Goal: Task Accomplishment & Management: Manage account settings

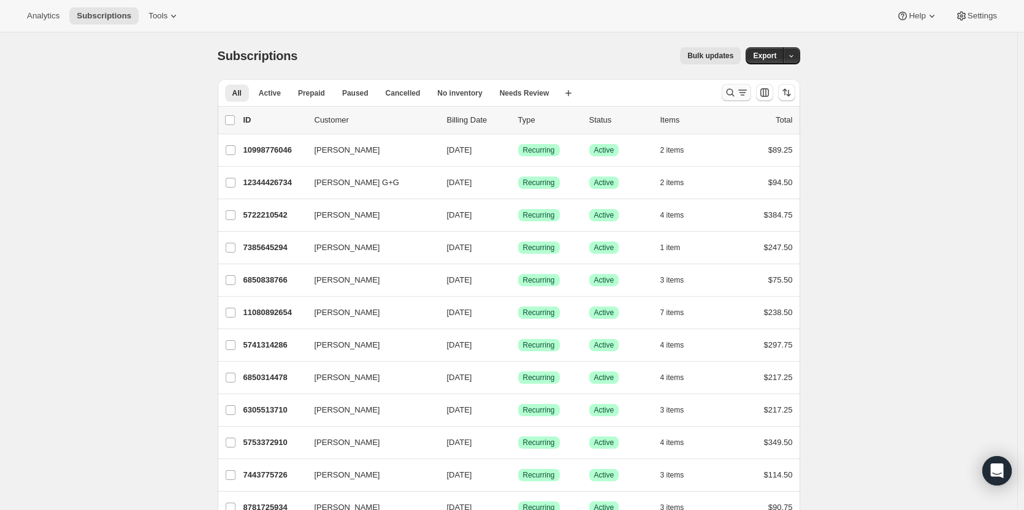
click at [737, 89] on icon "Search and filter results" at bounding box center [730, 92] width 12 height 12
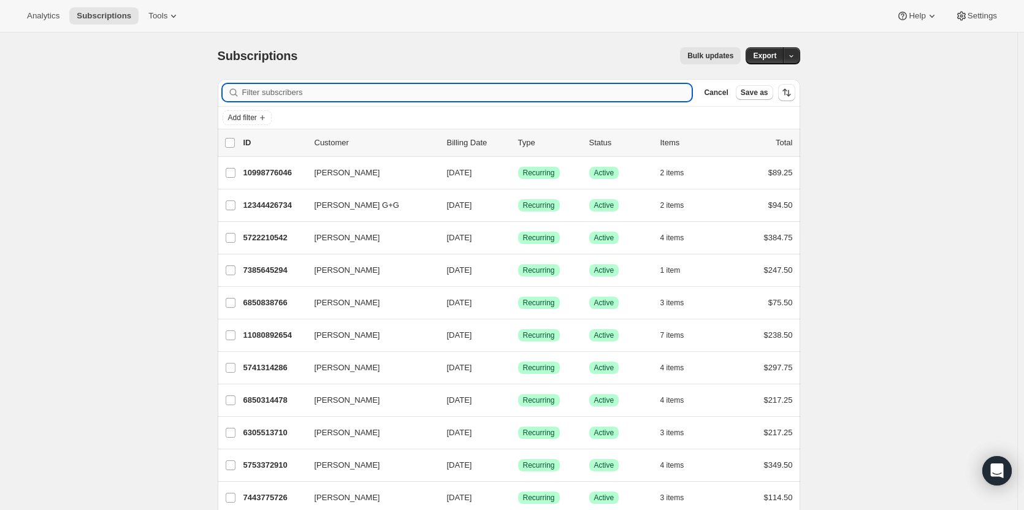
click at [321, 93] on input "Filter subscribers" at bounding box center [467, 92] width 450 height 17
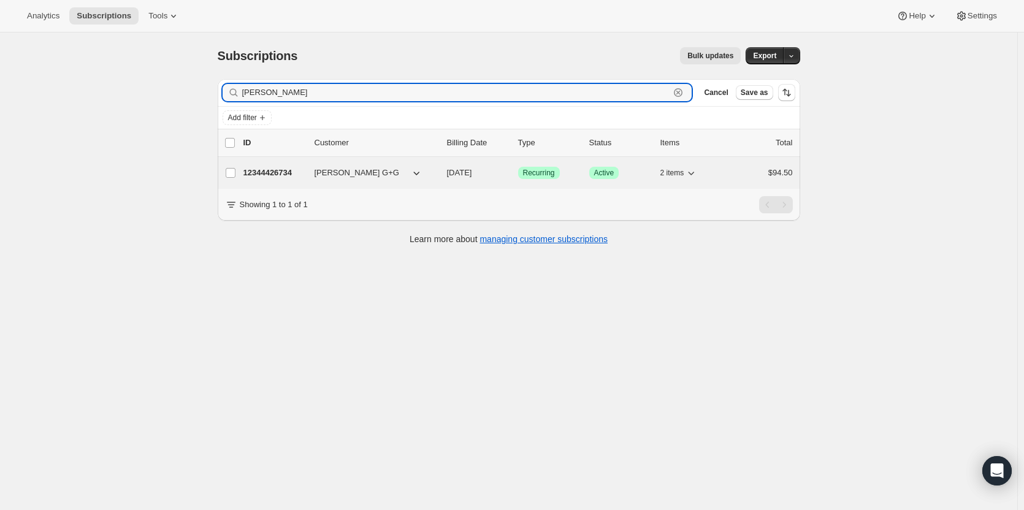
type input "[PERSON_NAME]"
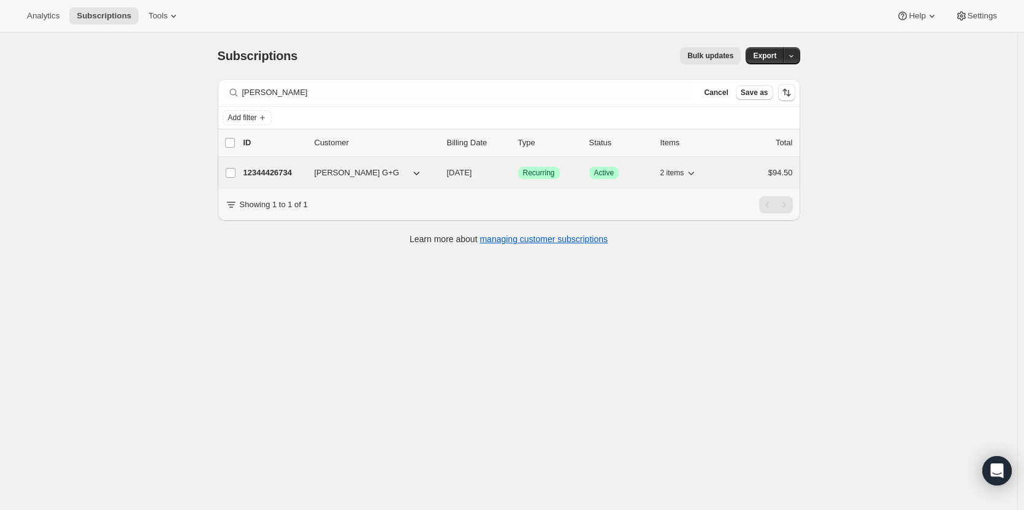
click at [339, 172] on span "[PERSON_NAME] G+G" at bounding box center [357, 173] width 85 height 12
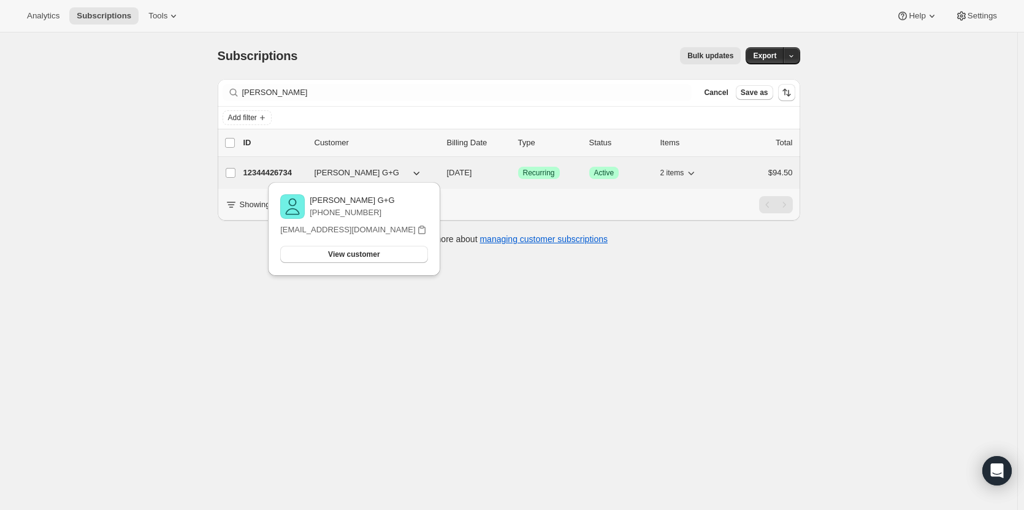
click at [286, 170] on p "12344426734" at bounding box center [273, 173] width 61 height 12
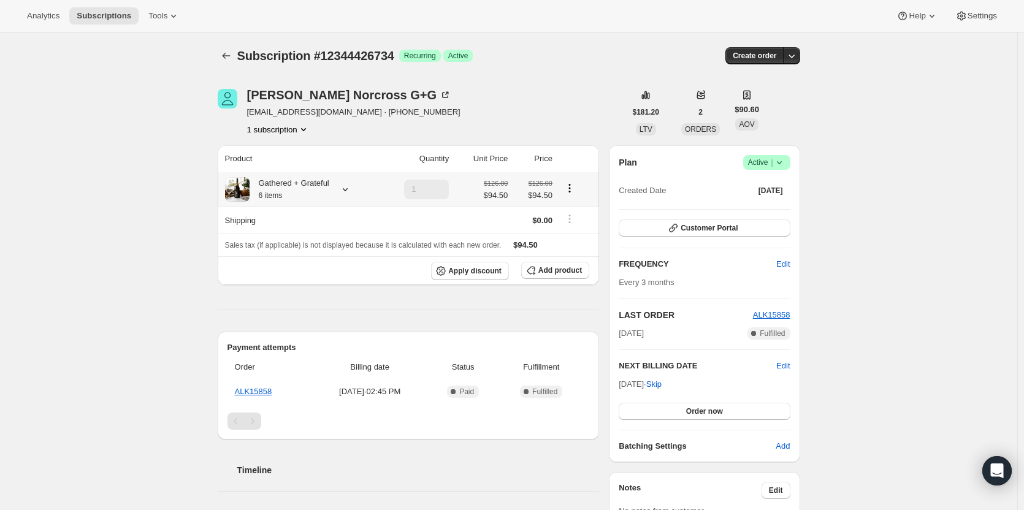
click at [348, 185] on icon at bounding box center [345, 189] width 12 height 12
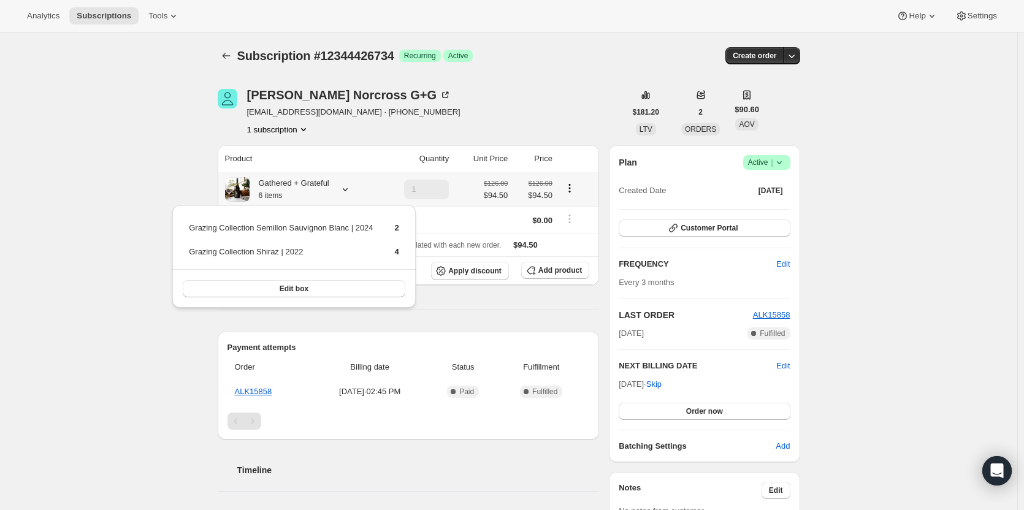
click at [348, 185] on icon at bounding box center [345, 189] width 12 height 12
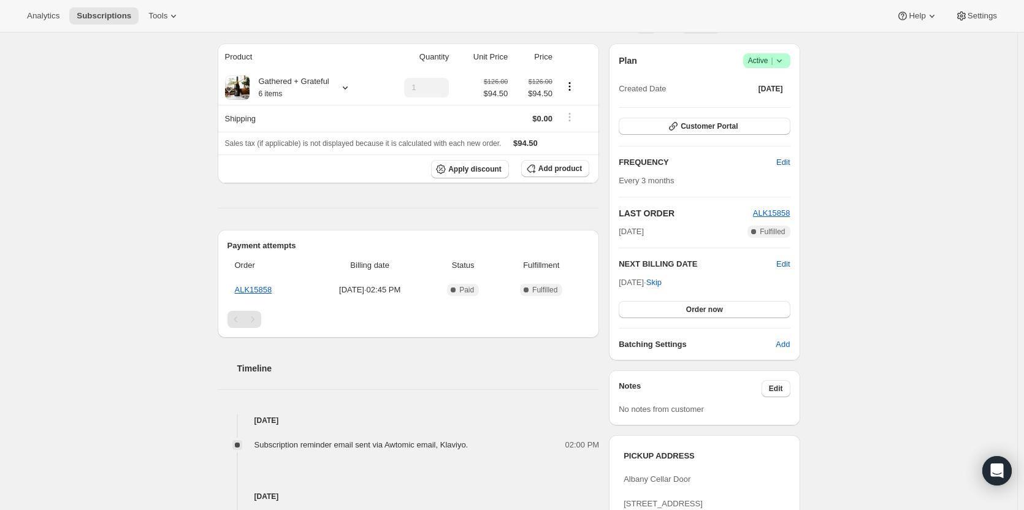
scroll to position [123, 0]
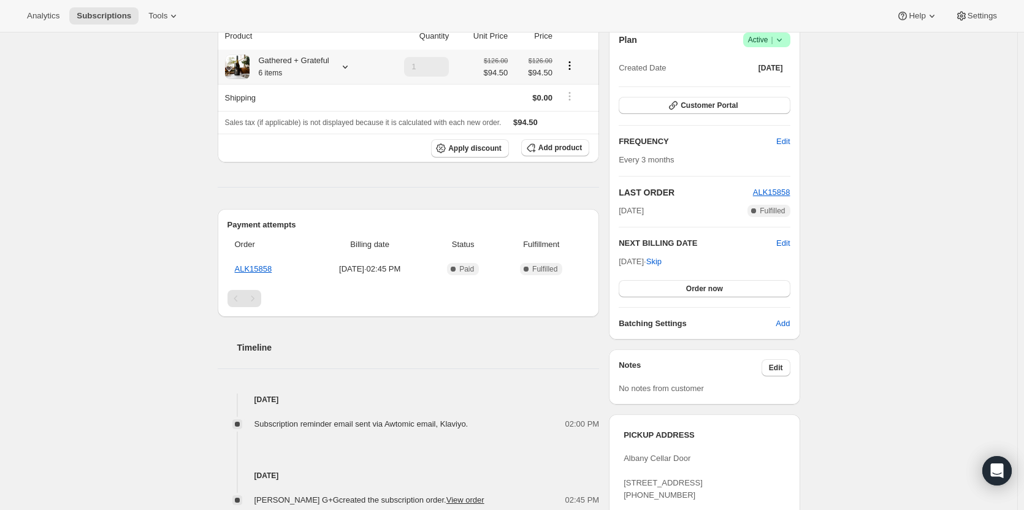
click at [349, 67] on icon at bounding box center [345, 67] width 12 height 12
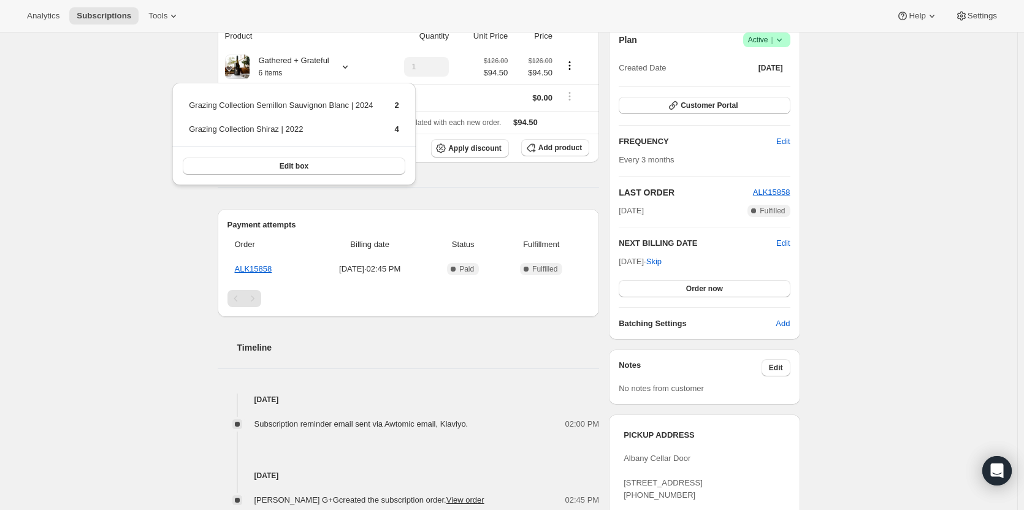
click at [459, 176] on div "Product Quantity Unit Price Price Gathered + Grateful 6 items 1 $126.00 $94.50 …" at bounding box center [409, 265] width 382 height 484
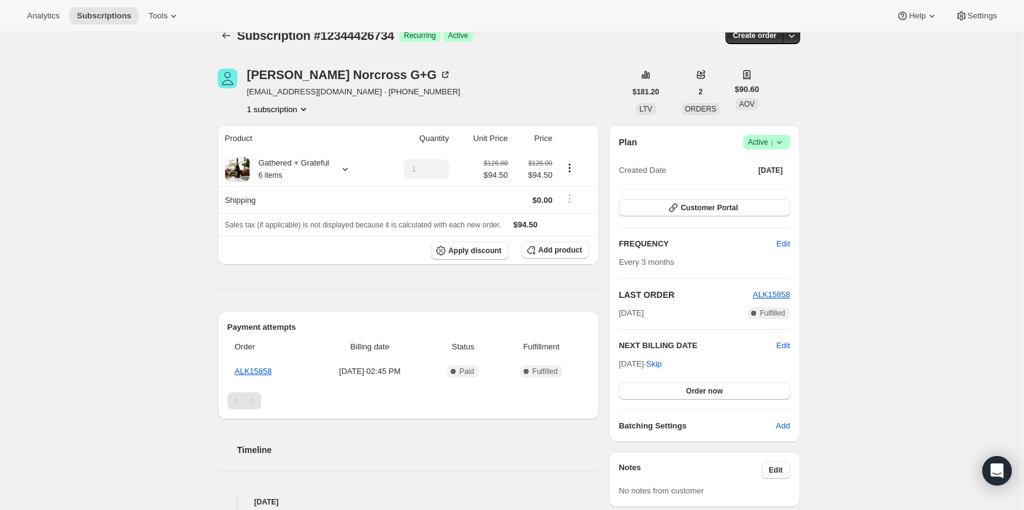
scroll to position [0, 0]
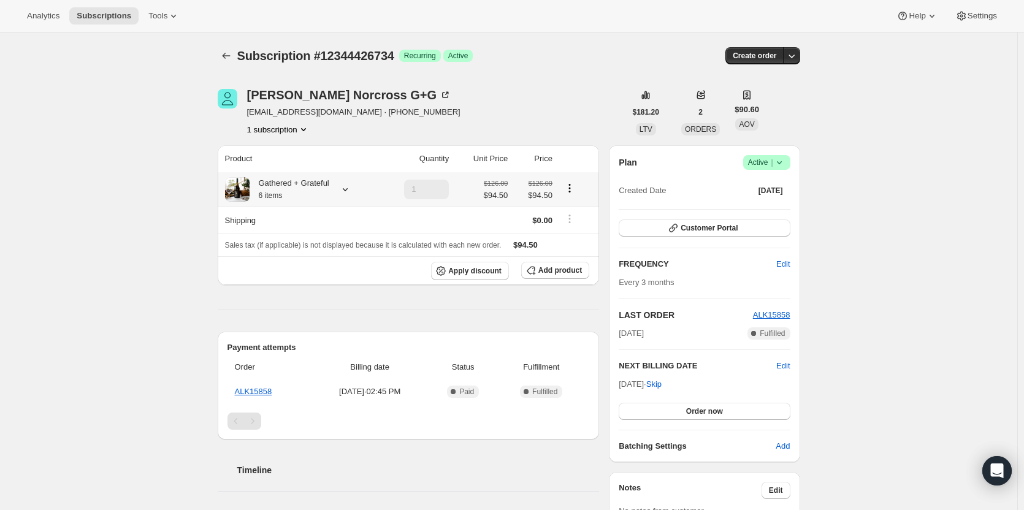
click at [351, 188] on icon at bounding box center [345, 189] width 12 height 12
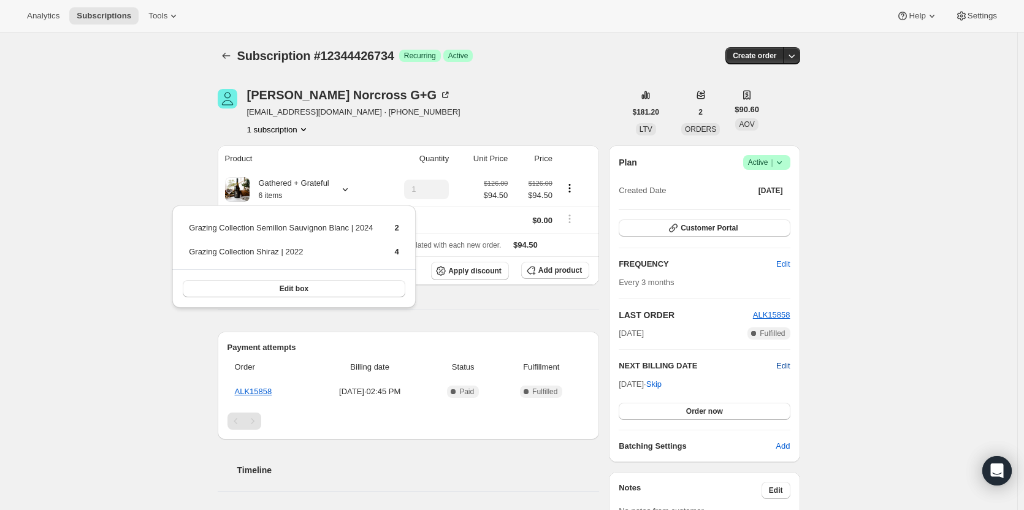
click at [787, 362] on span "Edit" at bounding box center [782, 366] width 13 height 12
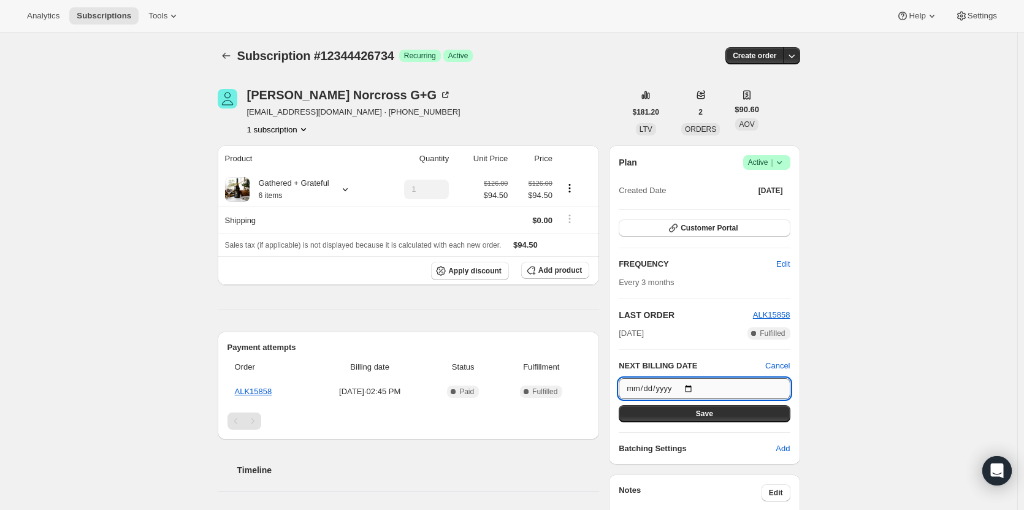
click at [663, 388] on input "[DATE]" at bounding box center [704, 388] width 171 height 21
click at [641, 387] on input "[DATE]" at bounding box center [704, 388] width 171 height 21
click at [640, 389] on input "[DATE]" at bounding box center [704, 388] width 171 height 21
click at [691, 388] on input "[DATE]" at bounding box center [704, 388] width 171 height 21
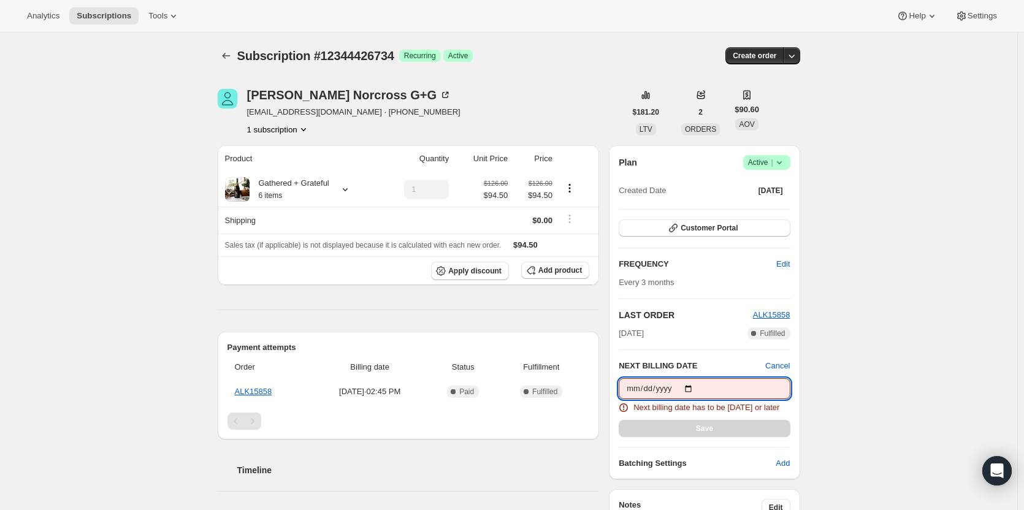
click at [698, 389] on input "[DATE]" at bounding box center [704, 388] width 171 height 21
type input "[DATE]"
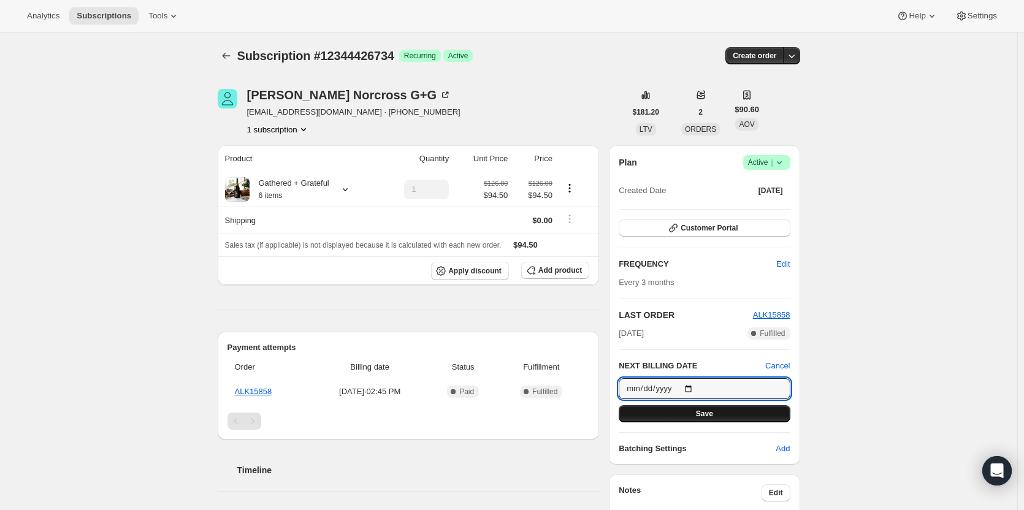
click at [703, 410] on span "Save" at bounding box center [704, 414] width 17 height 10
